Goal: Navigation & Orientation: Find specific page/section

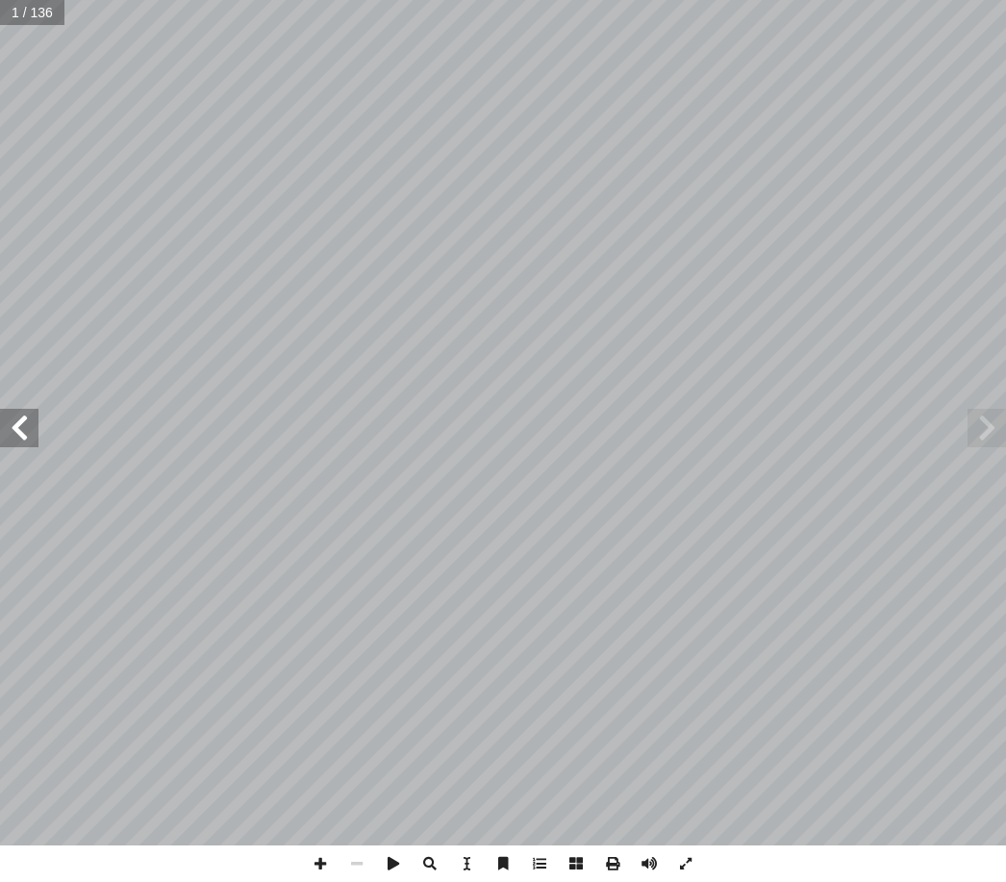
click at [13, 441] on span at bounding box center [19, 428] width 38 height 38
click at [17, 429] on span at bounding box center [19, 428] width 38 height 38
click at [13, 436] on span at bounding box center [19, 428] width 38 height 38
click at [19, 443] on span at bounding box center [19, 428] width 38 height 38
click at [24, 429] on span at bounding box center [19, 428] width 38 height 38
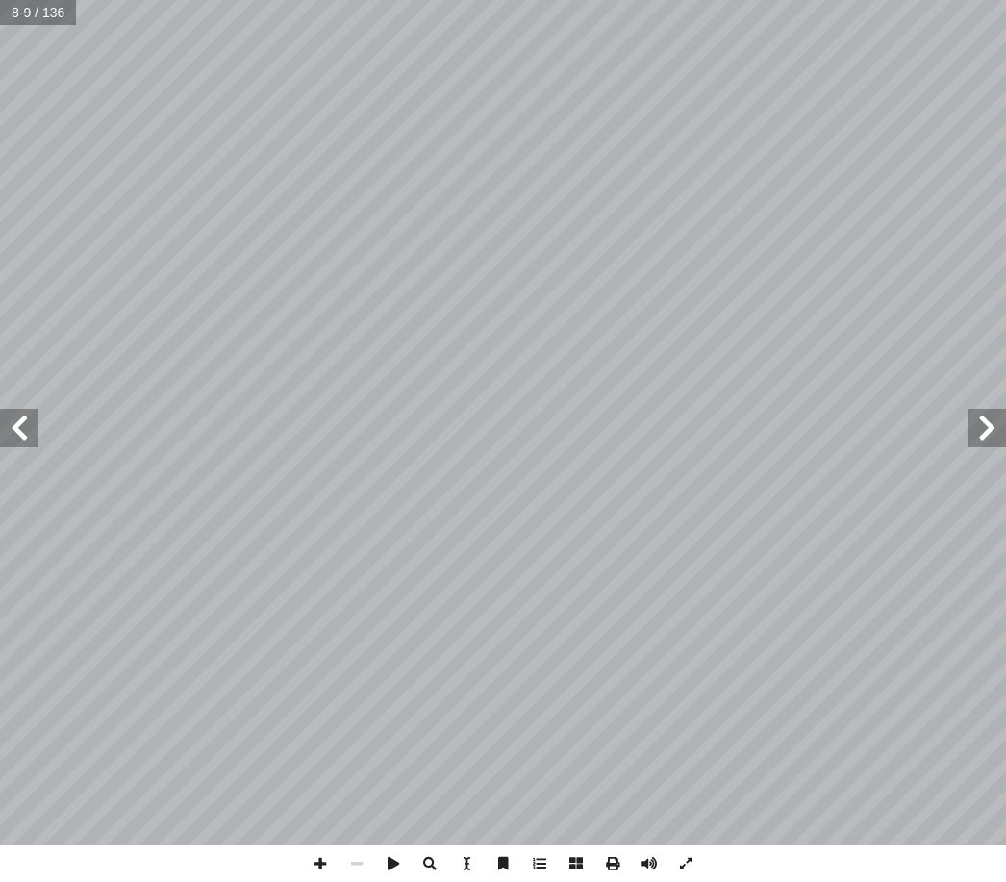
click at [9, 421] on span at bounding box center [19, 428] width 38 height 38
click at [13, 422] on span at bounding box center [19, 428] width 38 height 38
click at [35, 428] on span at bounding box center [19, 428] width 38 height 38
click at [1002, 414] on span at bounding box center [987, 428] width 38 height 38
click at [10, 429] on span at bounding box center [19, 428] width 38 height 38
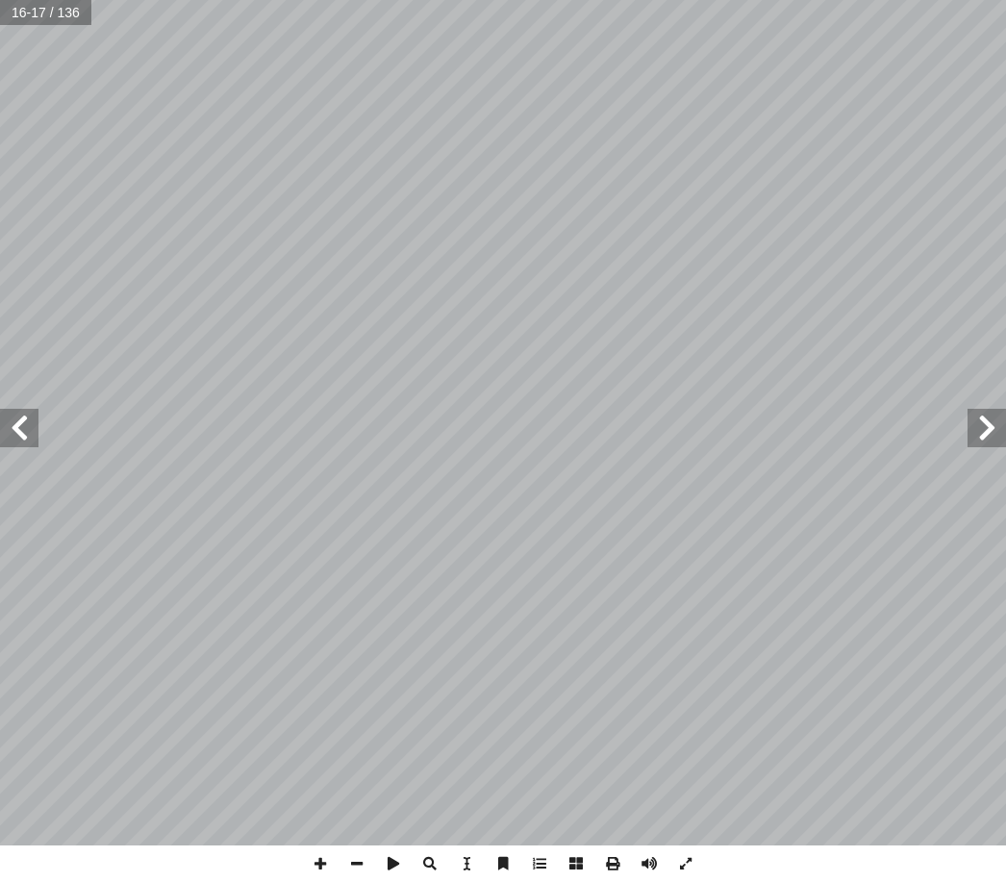
click at [35, 428] on span at bounding box center [19, 428] width 38 height 38
click at [29, 429] on span at bounding box center [19, 428] width 38 height 38
click at [31, 425] on span at bounding box center [19, 428] width 38 height 38
click at [28, 428] on span at bounding box center [19, 428] width 38 height 38
click at [973, 435] on span at bounding box center [987, 428] width 38 height 38
